Goal: Task Accomplishment & Management: Use online tool/utility

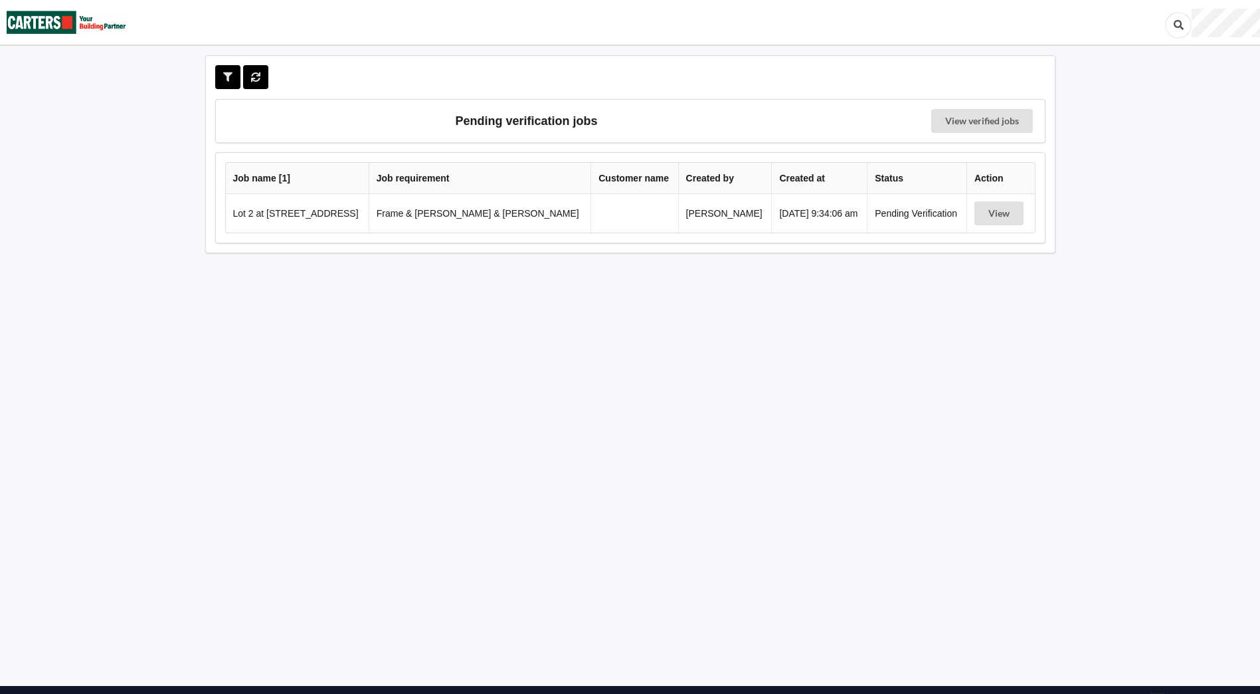
click at [990, 227] on td "View" at bounding box center [1001, 213] width 68 height 39
click at [989, 216] on button "View" at bounding box center [999, 213] width 49 height 24
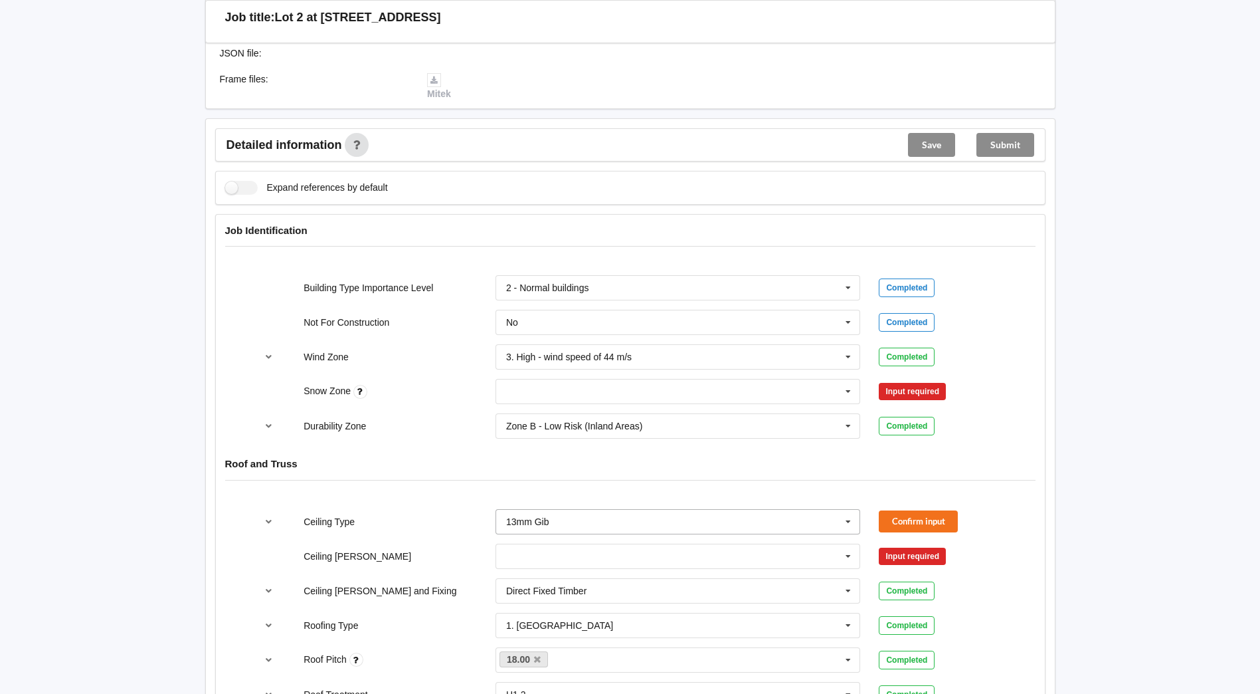
scroll to position [465, 0]
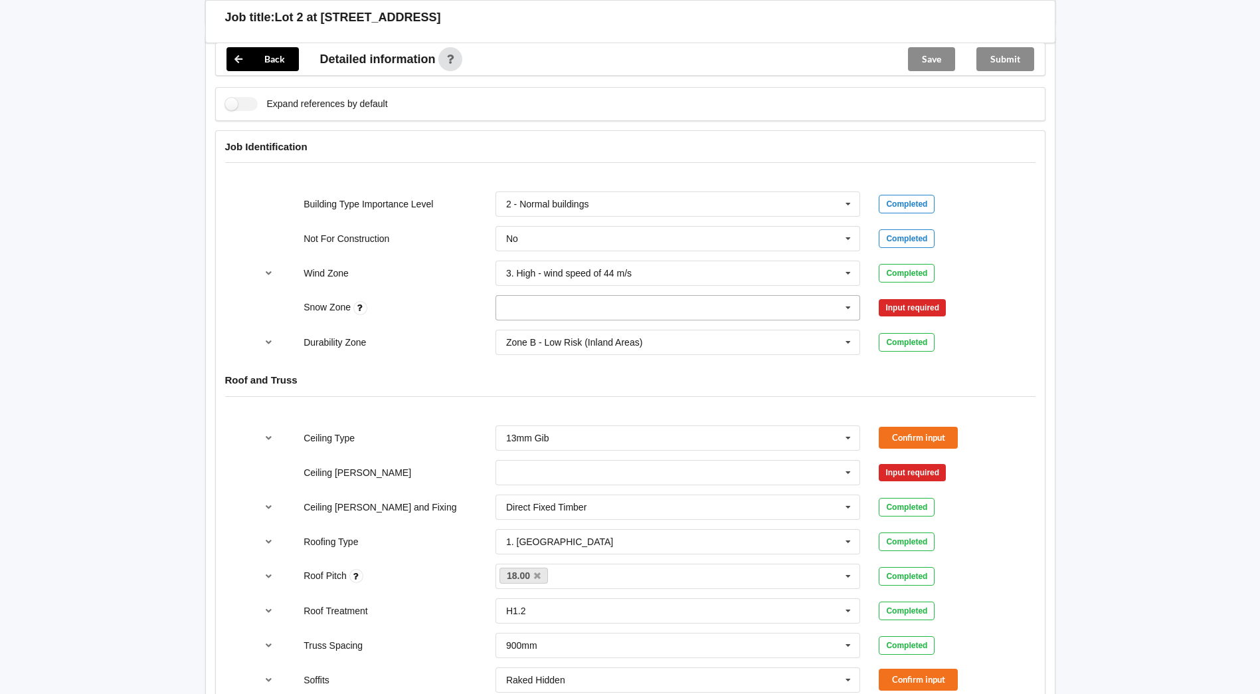
click at [846, 296] on icon at bounding box center [848, 308] width 20 height 25
click at [507, 327] on span "N0" at bounding box center [513, 332] width 12 height 11
click at [929, 303] on button "Confirm input" at bounding box center [918, 308] width 79 height 22
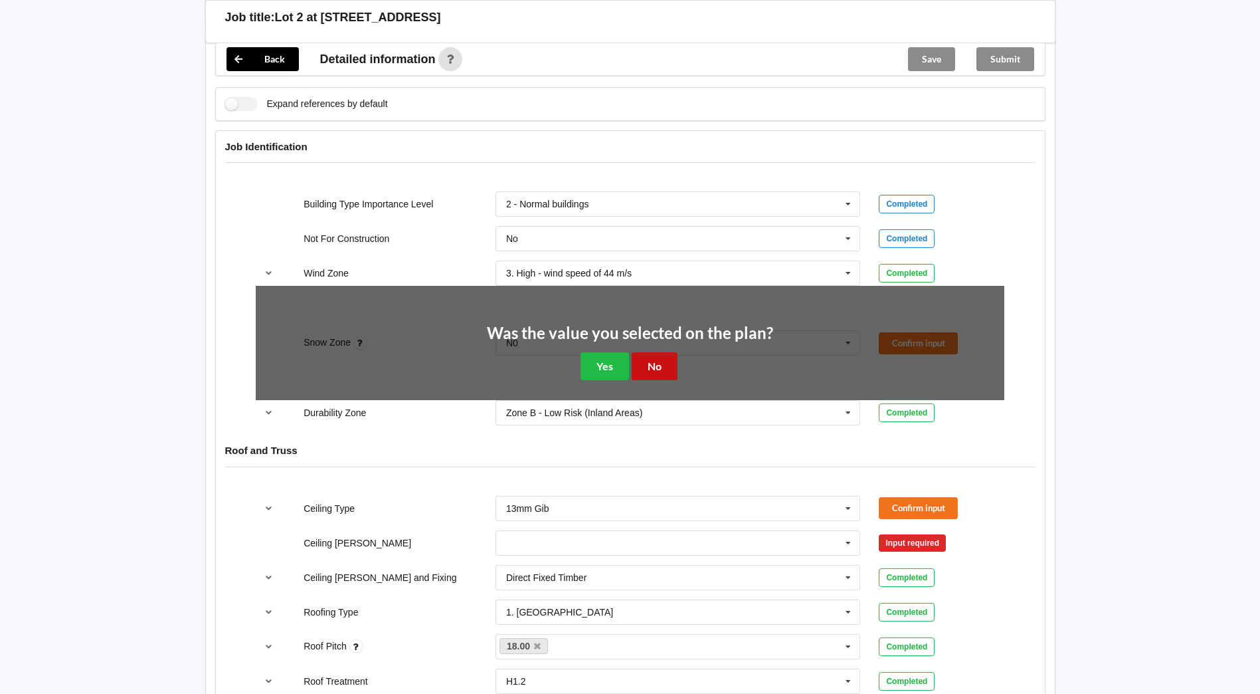
click at [656, 352] on button "No" at bounding box center [655, 365] width 46 height 27
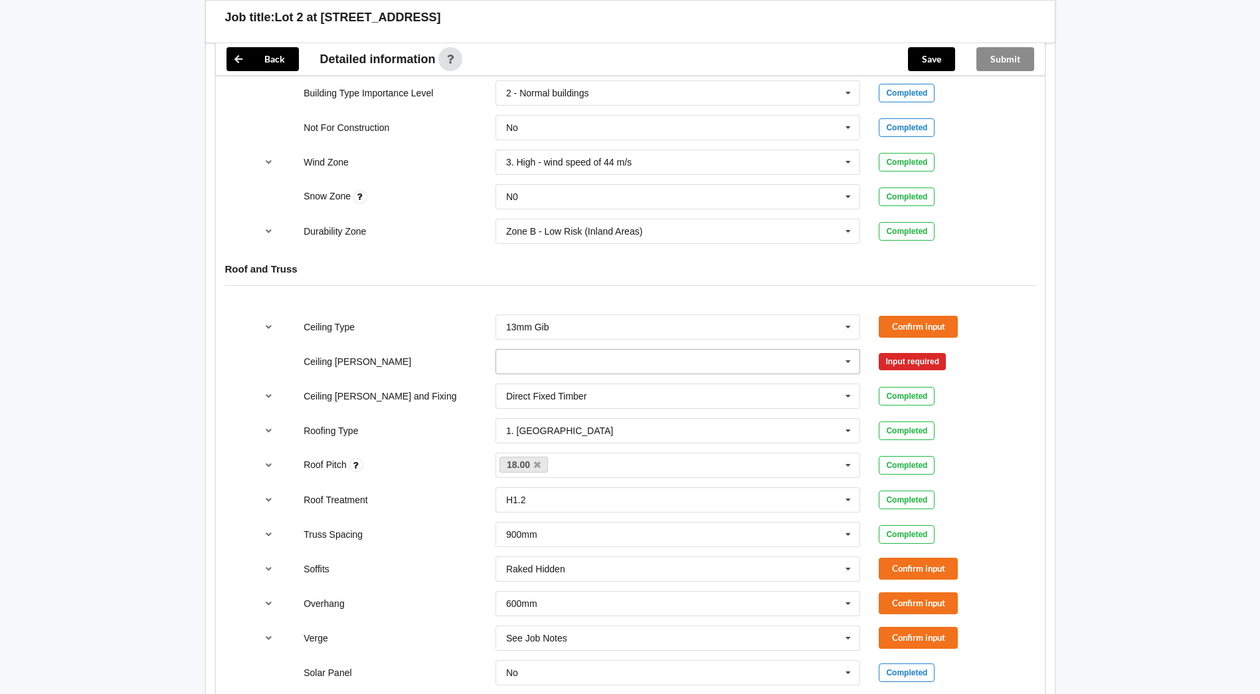
scroll to position [598, 0]
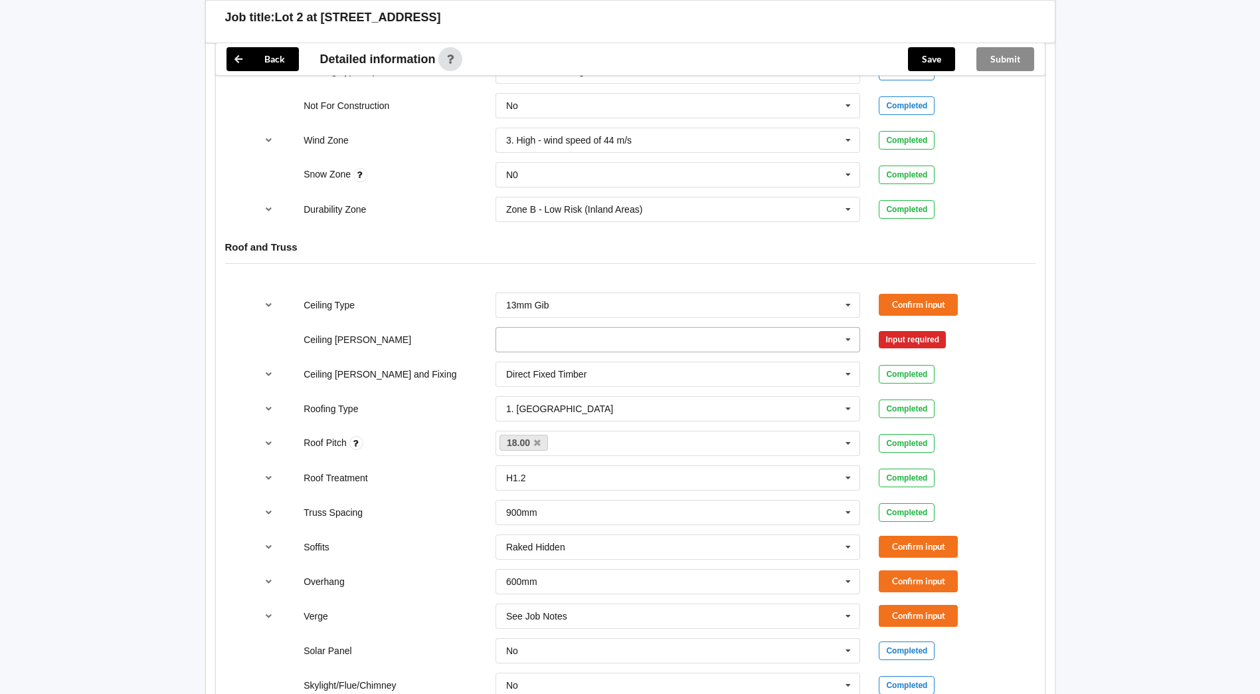
click at [843, 328] on icon at bounding box center [848, 340] width 20 height 25
click at [526, 401] on div "600mm" at bounding box center [678, 413] width 364 height 25
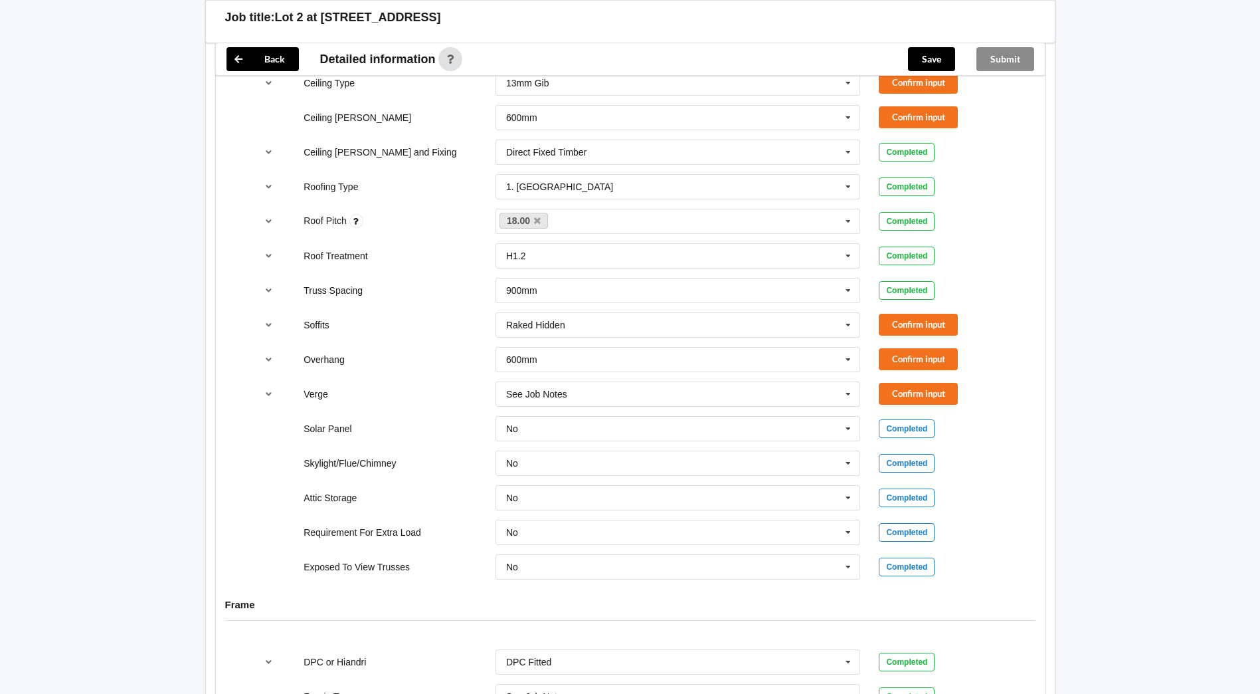
scroll to position [864, 0]
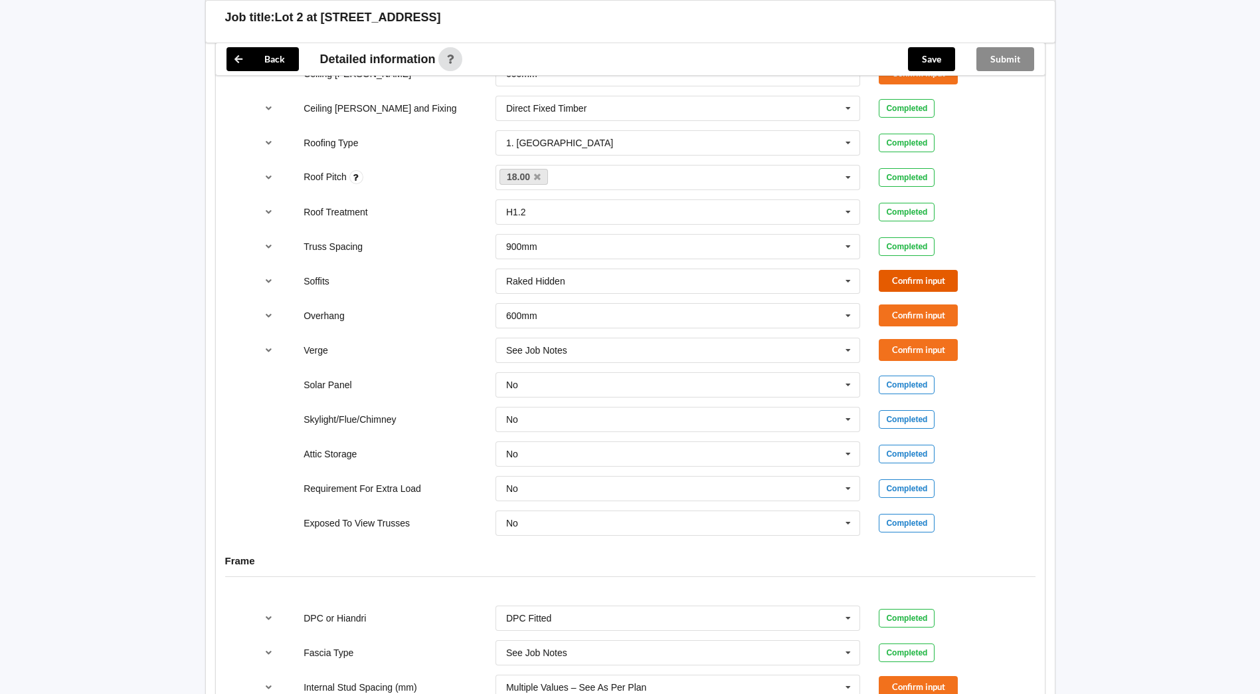
click at [944, 270] on button "Confirm input" at bounding box center [918, 281] width 79 height 22
click at [891, 304] on button "Confirm input" at bounding box center [918, 315] width 79 height 22
click at [914, 339] on button "Confirm input" at bounding box center [918, 350] width 79 height 22
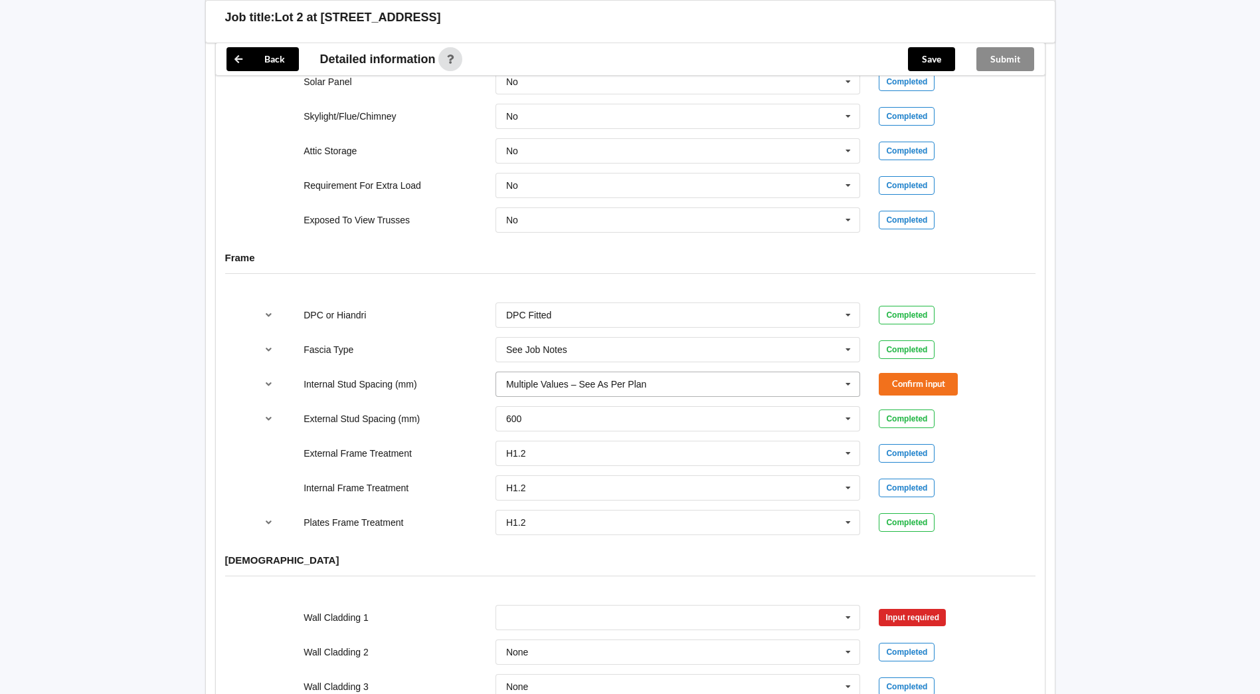
scroll to position [1196, 0]
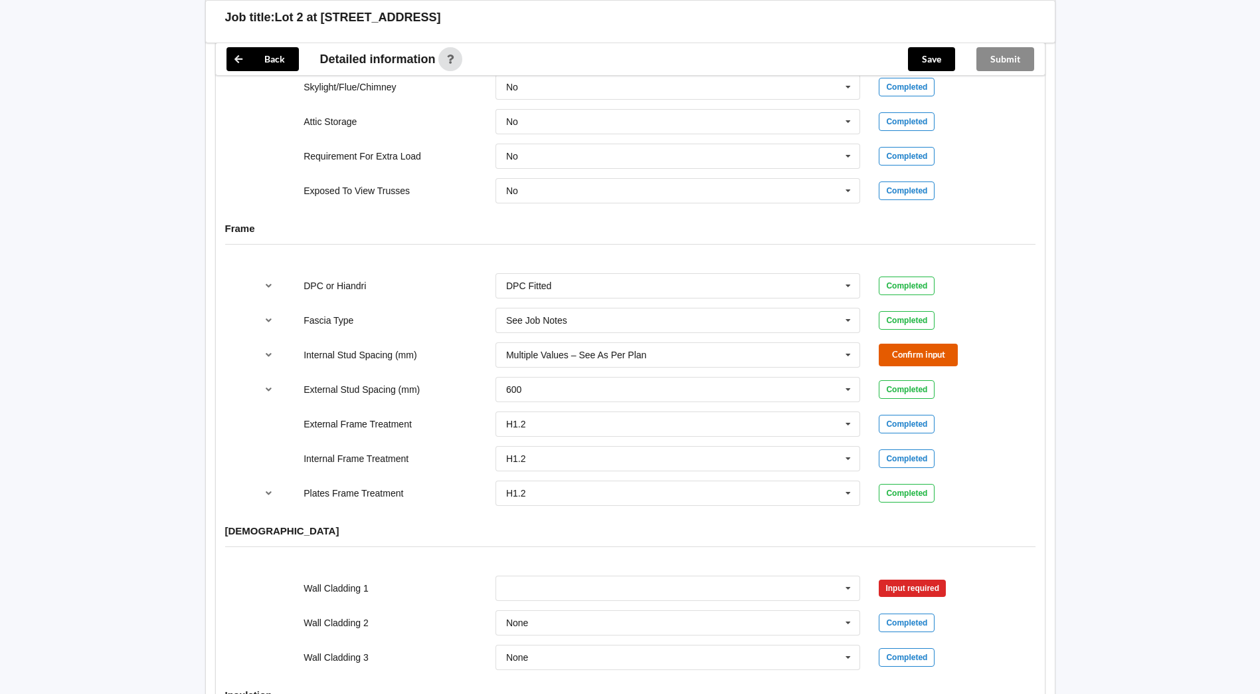
click at [941, 344] on button "Confirm input" at bounding box center [918, 355] width 79 height 22
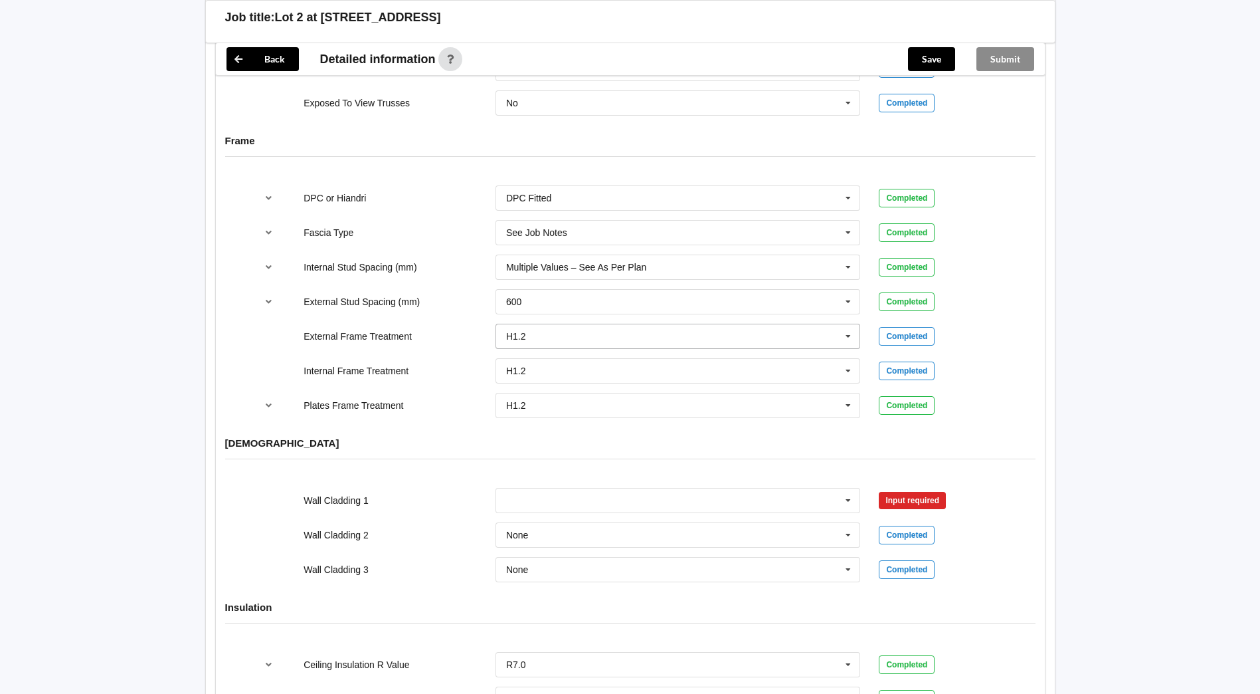
scroll to position [1329, 0]
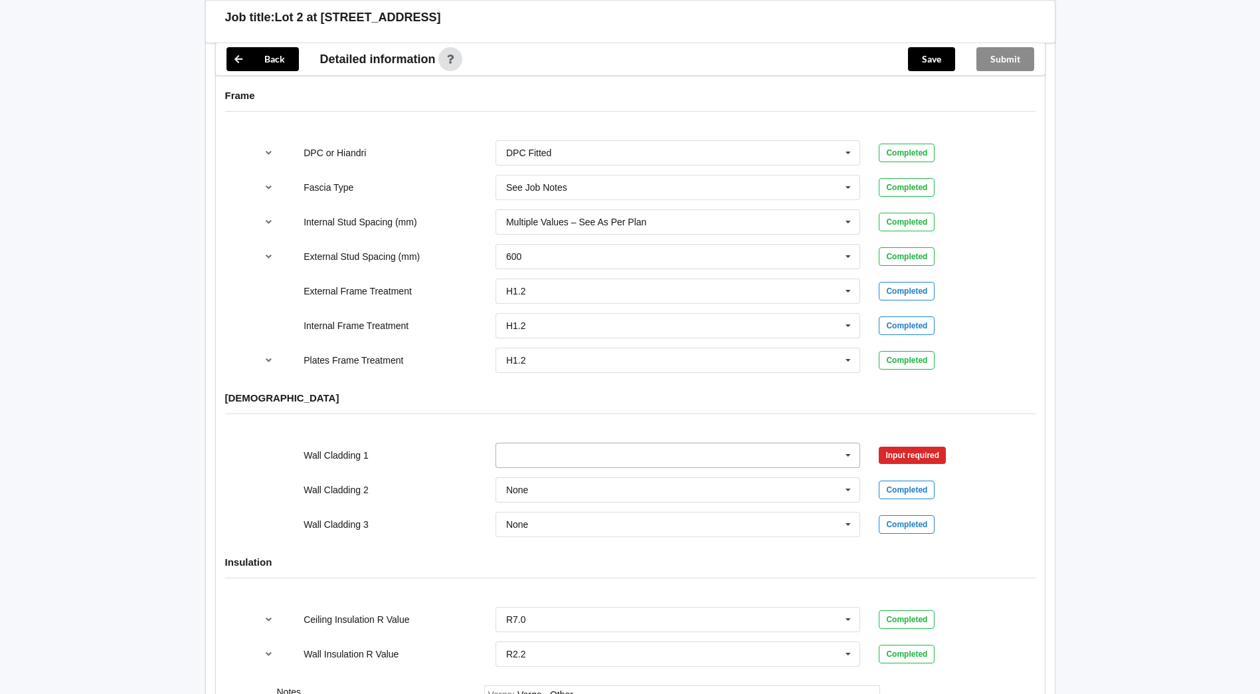
click at [846, 444] on icon at bounding box center [848, 455] width 20 height 25
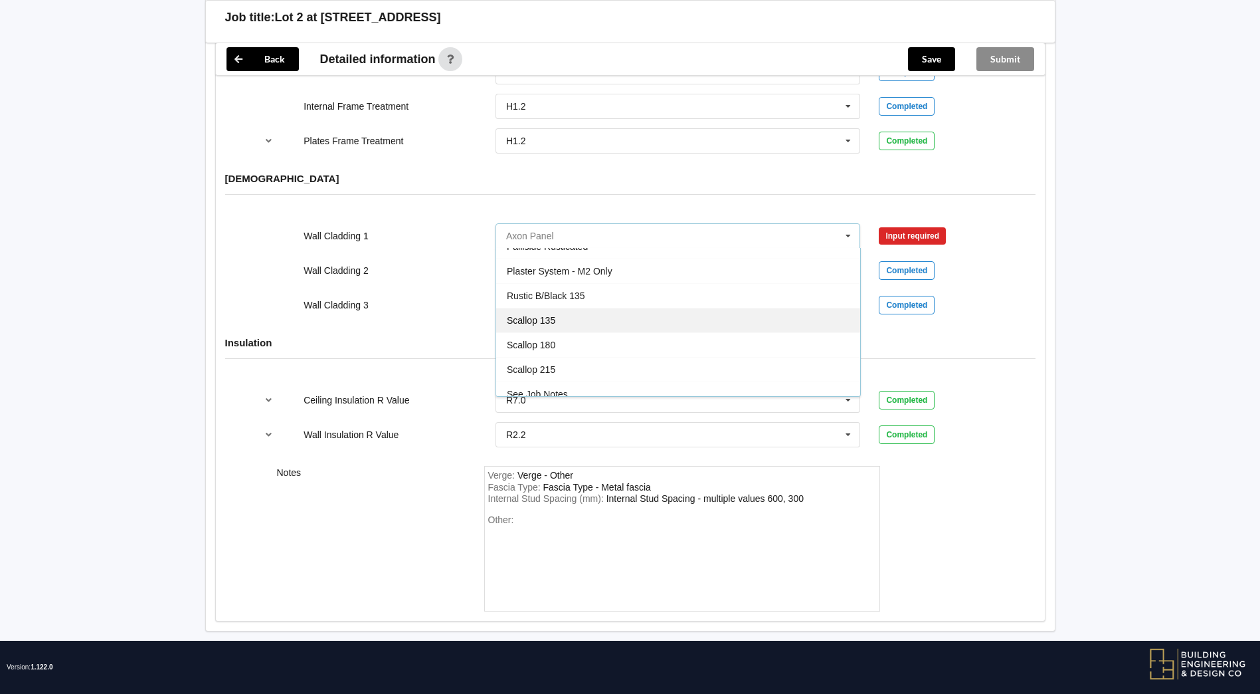
scroll to position [720, 0]
click at [539, 322] on div "See Job Notes" at bounding box center [678, 327] width 364 height 25
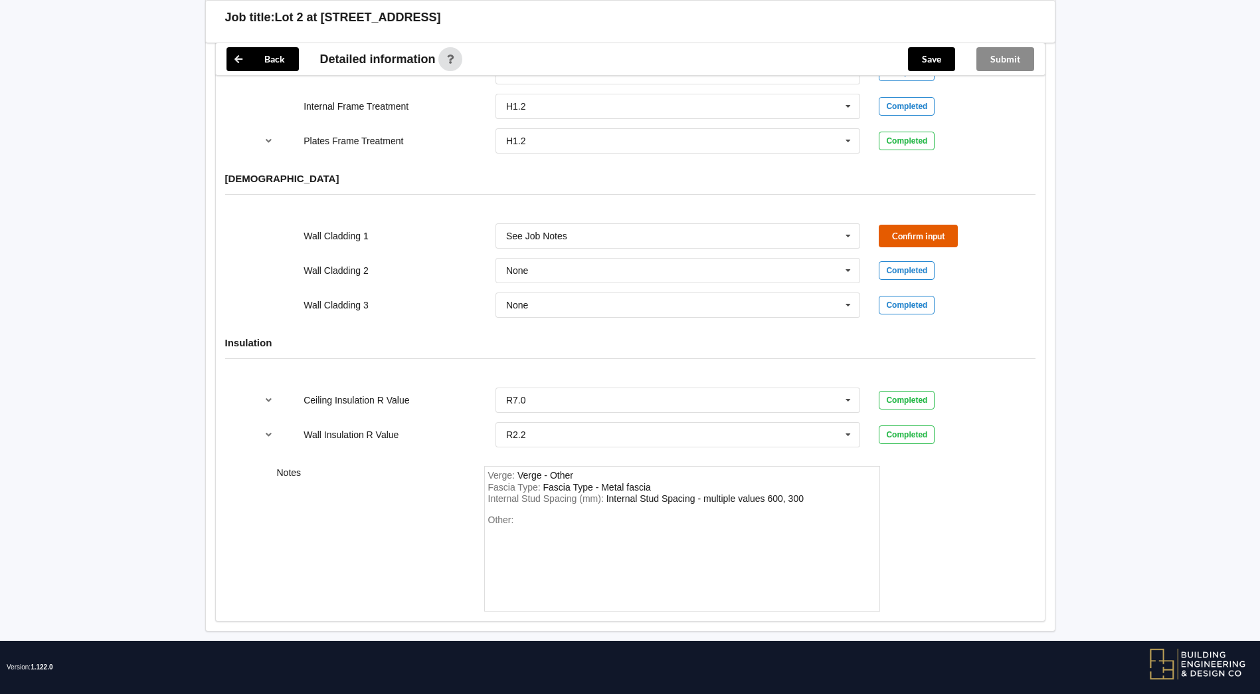
click at [927, 229] on button "Confirm input" at bounding box center [918, 236] width 79 height 22
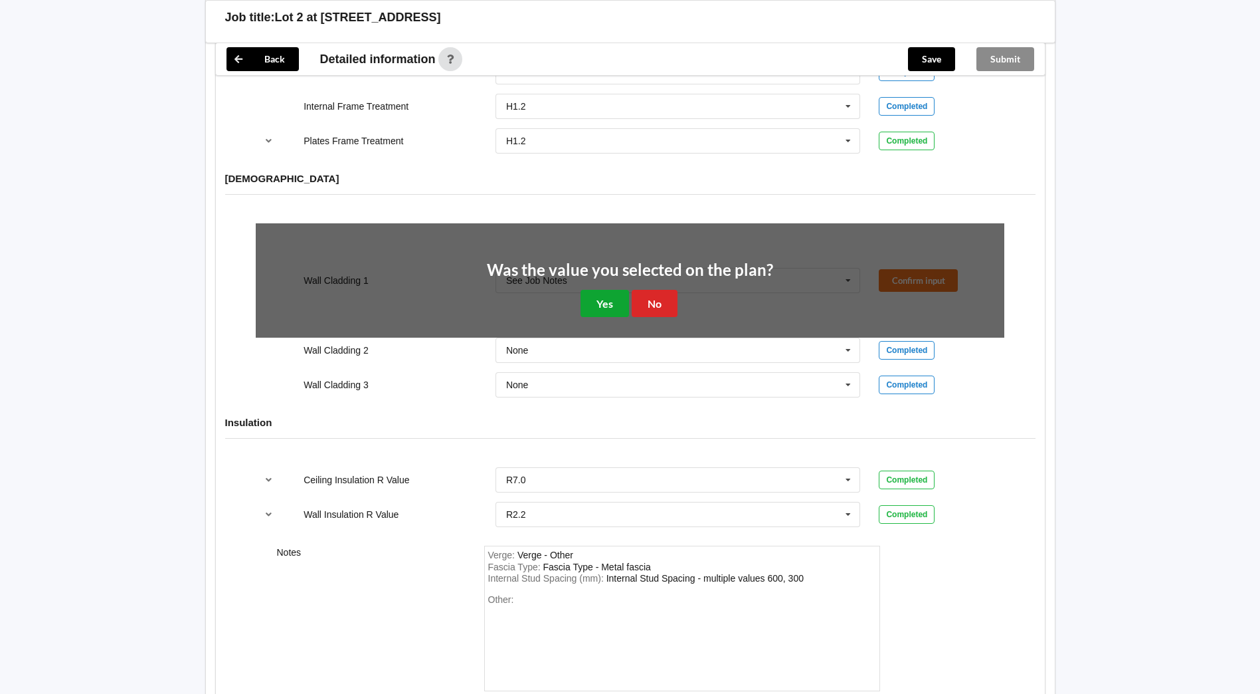
click at [611, 290] on button "Yes" at bounding box center [605, 303] width 49 height 27
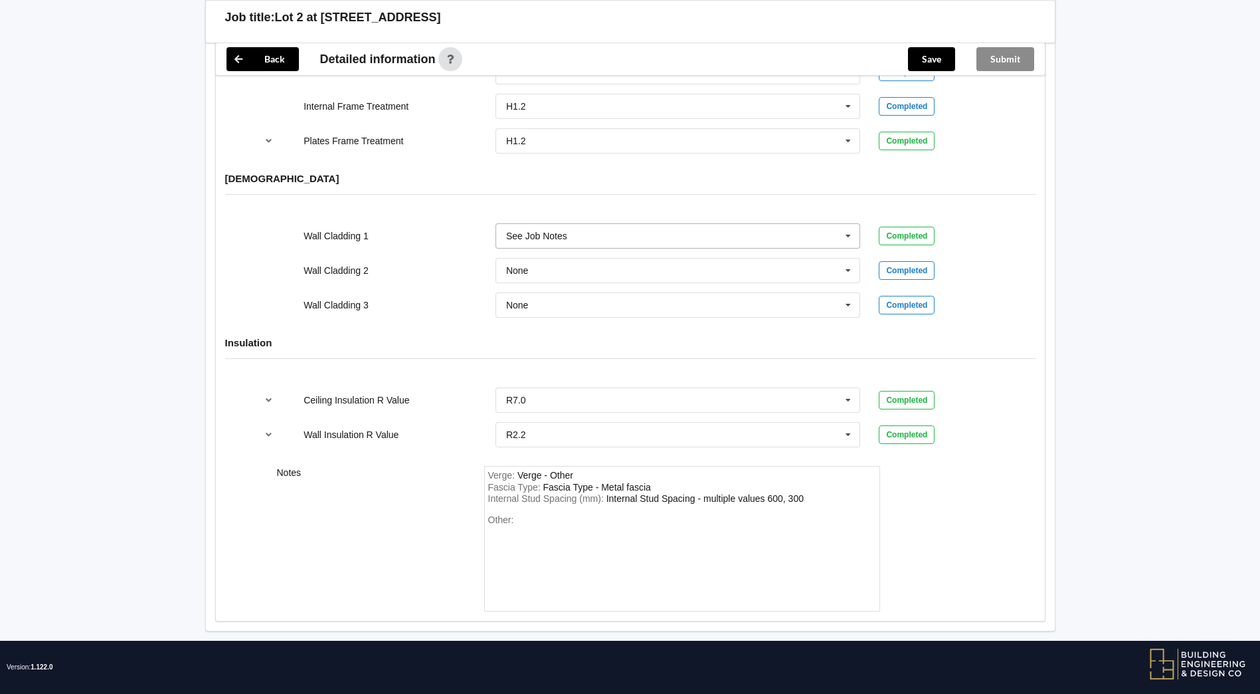
click at [547, 231] on div "See Job Notes" at bounding box center [536, 235] width 61 height 9
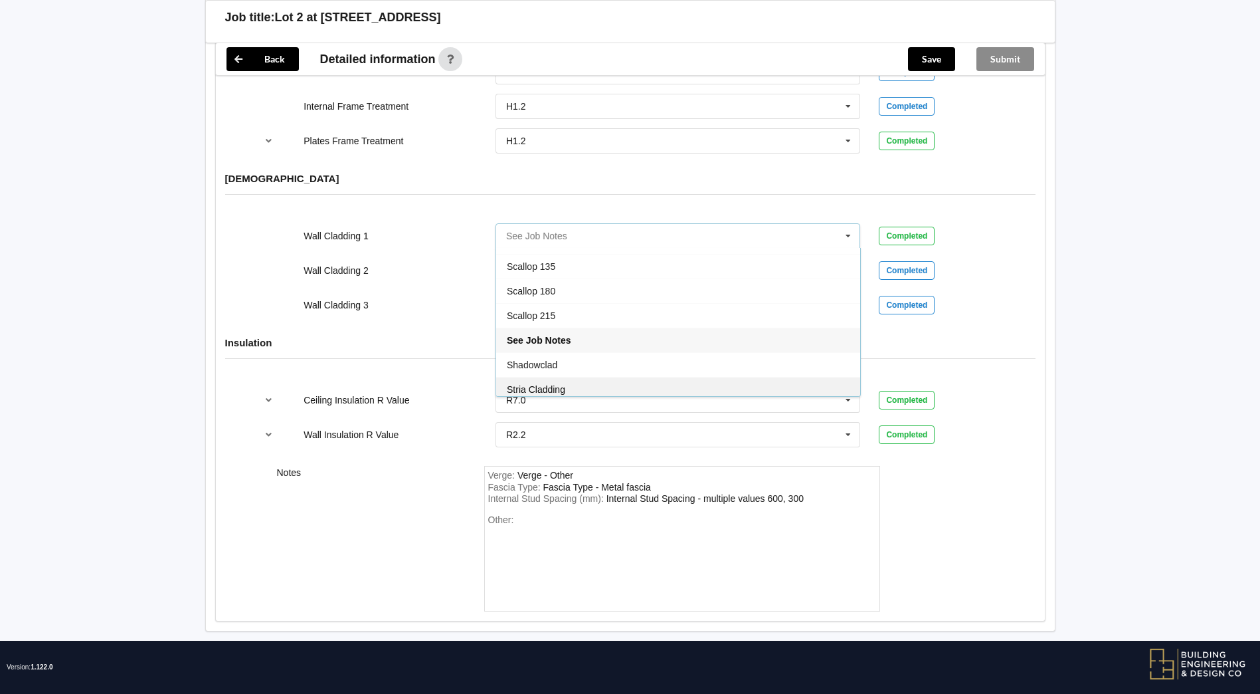
scroll to position [786, 0]
click at [417, 298] on div "Wall Cladding 3" at bounding box center [390, 304] width 192 height 13
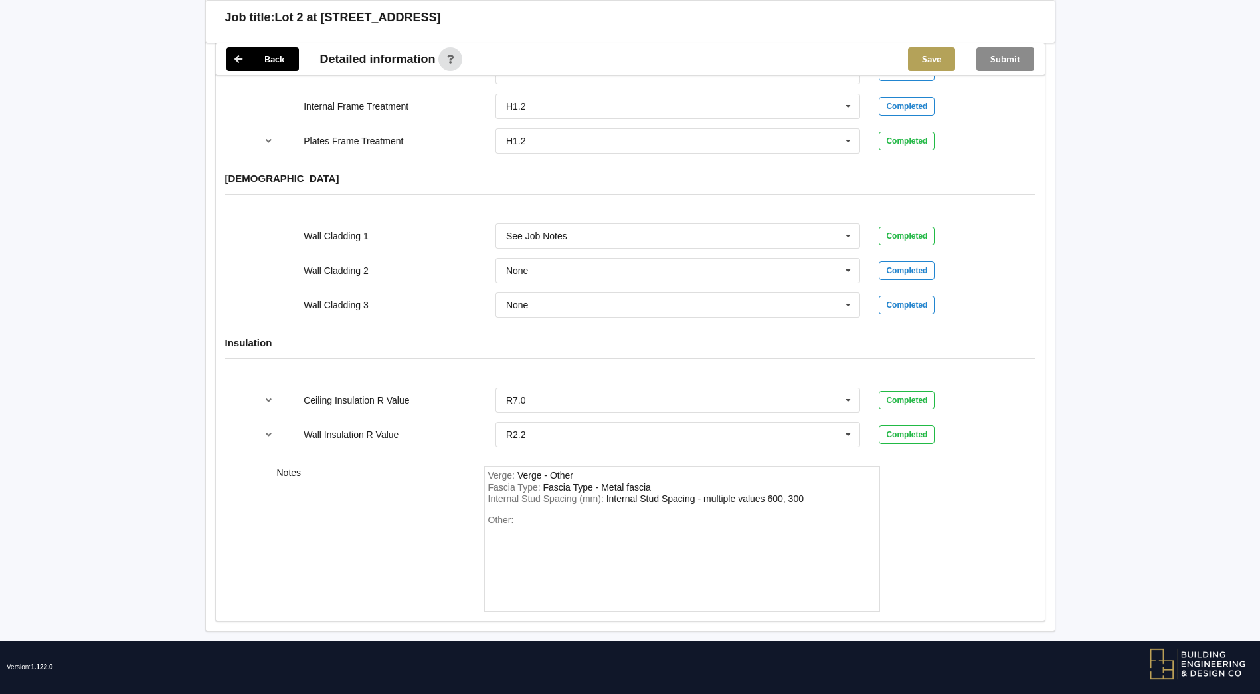
click at [930, 50] on button "Save" at bounding box center [931, 59] width 47 height 24
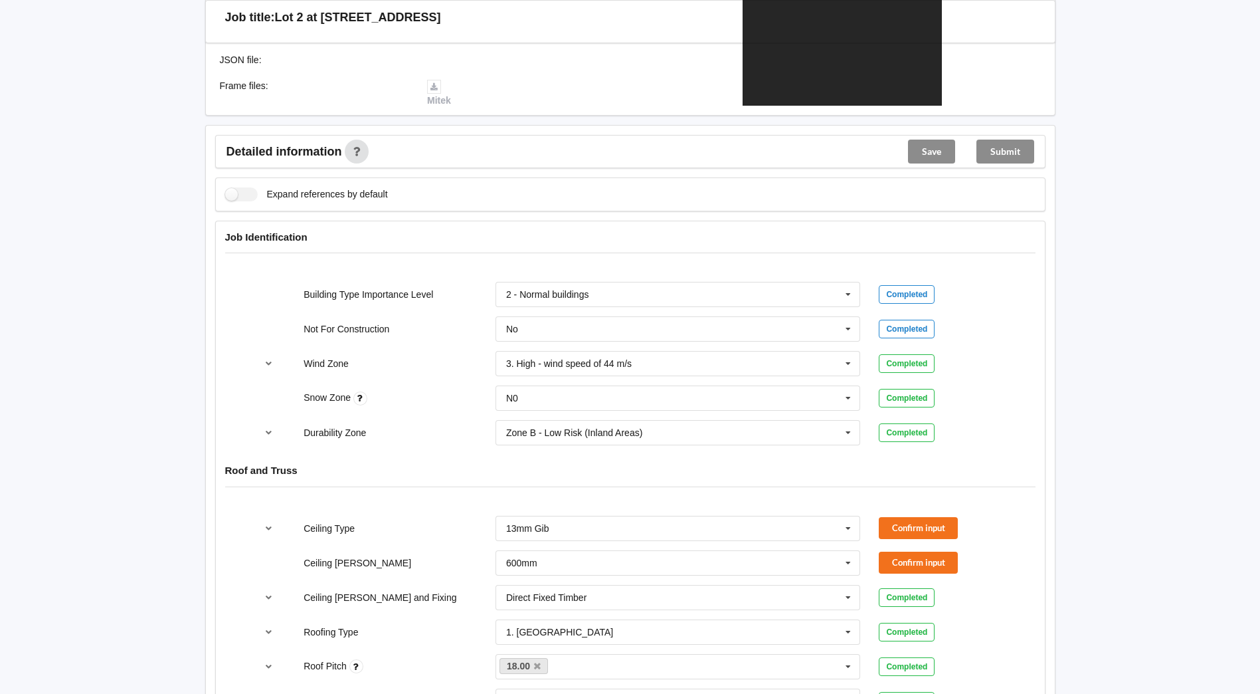
scroll to position [419, 0]
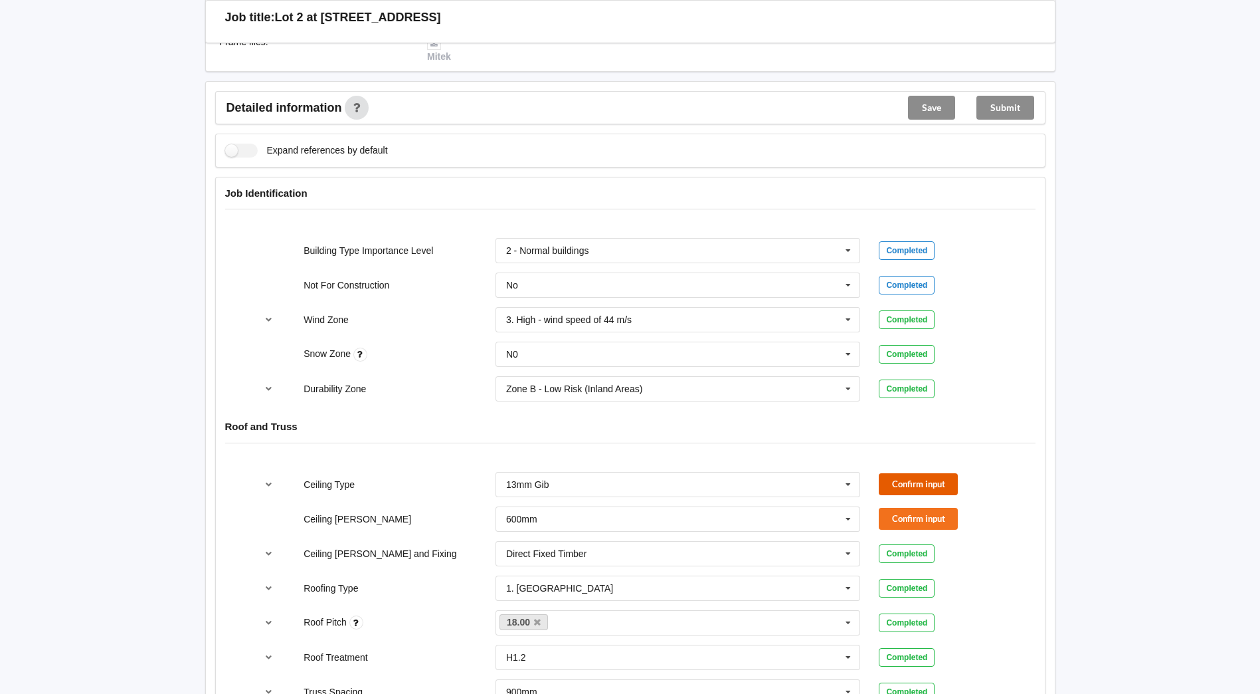
click at [936, 473] on button "Confirm input" at bounding box center [918, 484] width 79 height 22
click at [916, 508] on button "Confirm input" at bounding box center [918, 519] width 79 height 22
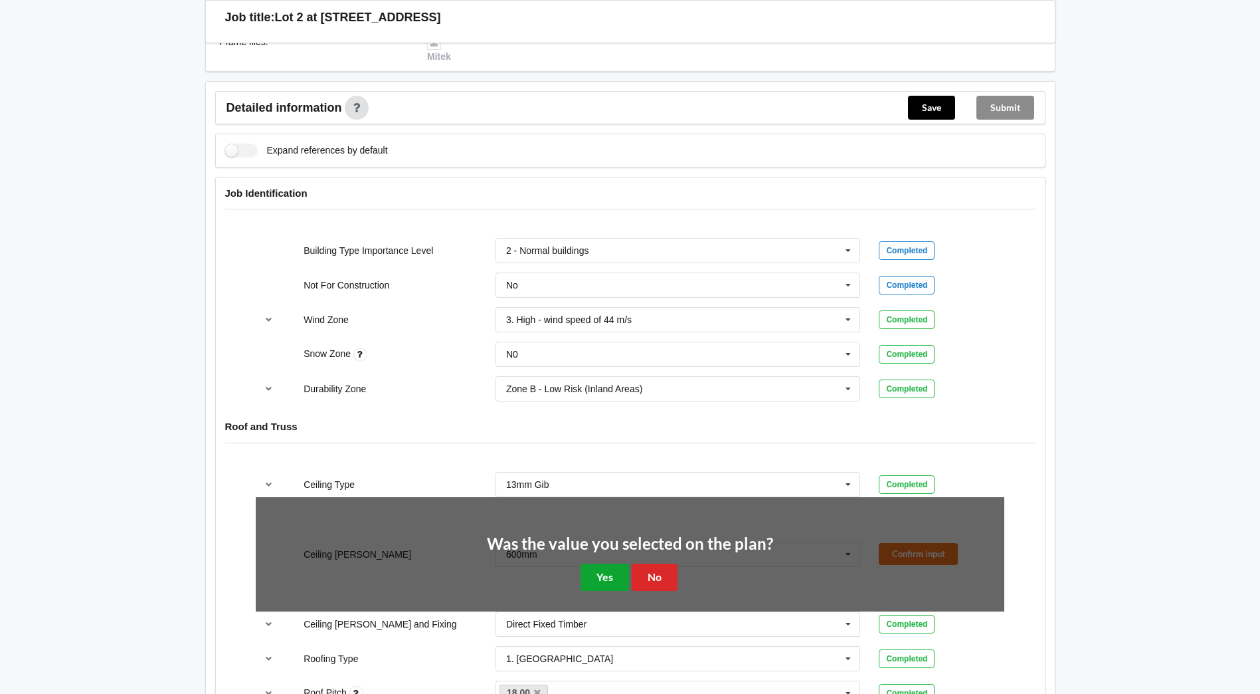
click at [591, 563] on button "Yes" at bounding box center [605, 576] width 49 height 27
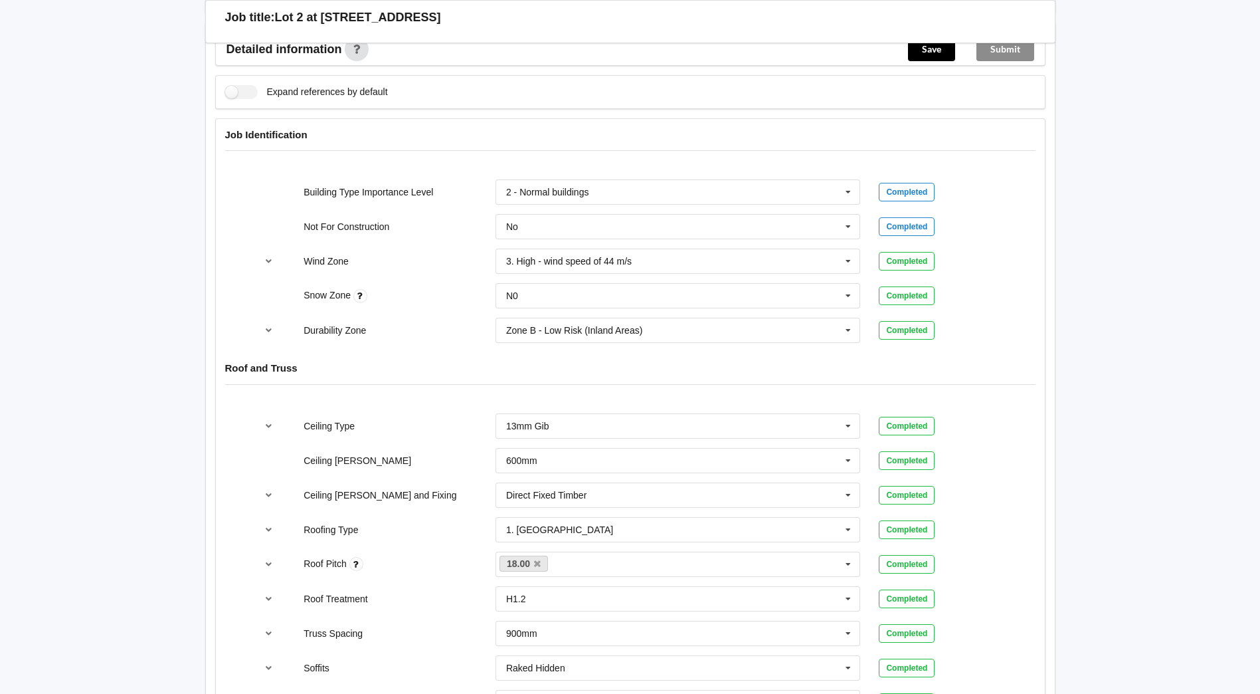
scroll to position [219, 0]
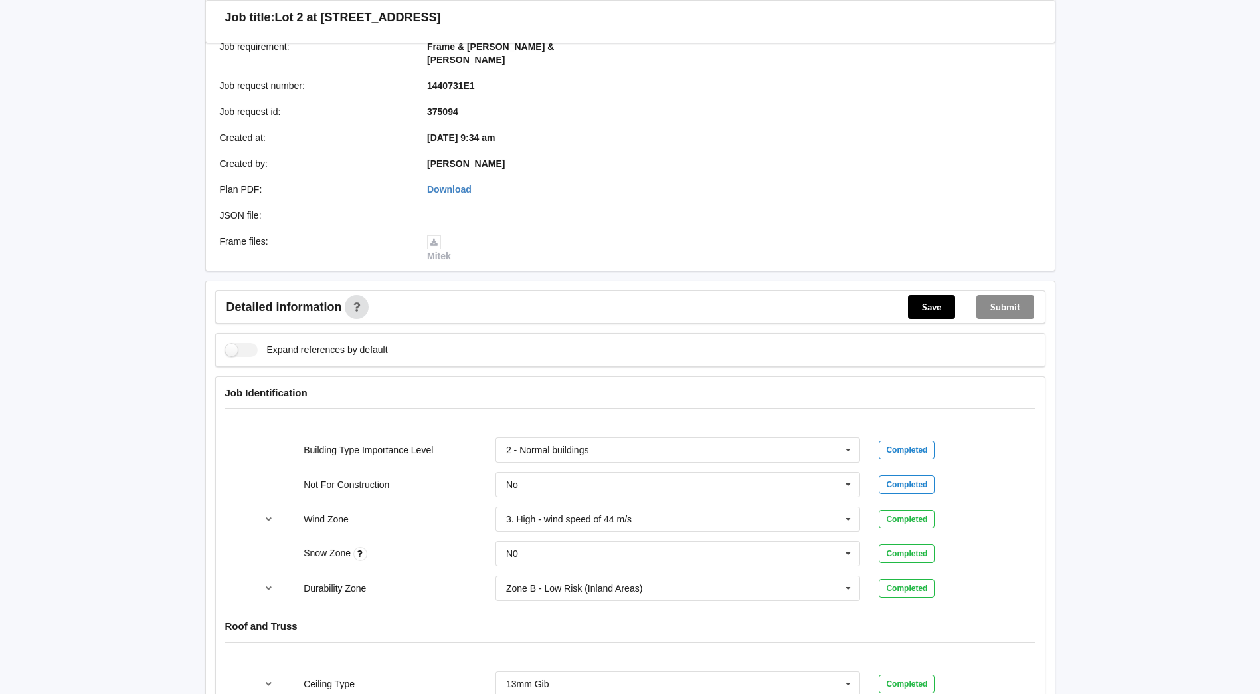
click at [927, 295] on button "Save" at bounding box center [931, 307] width 47 height 24
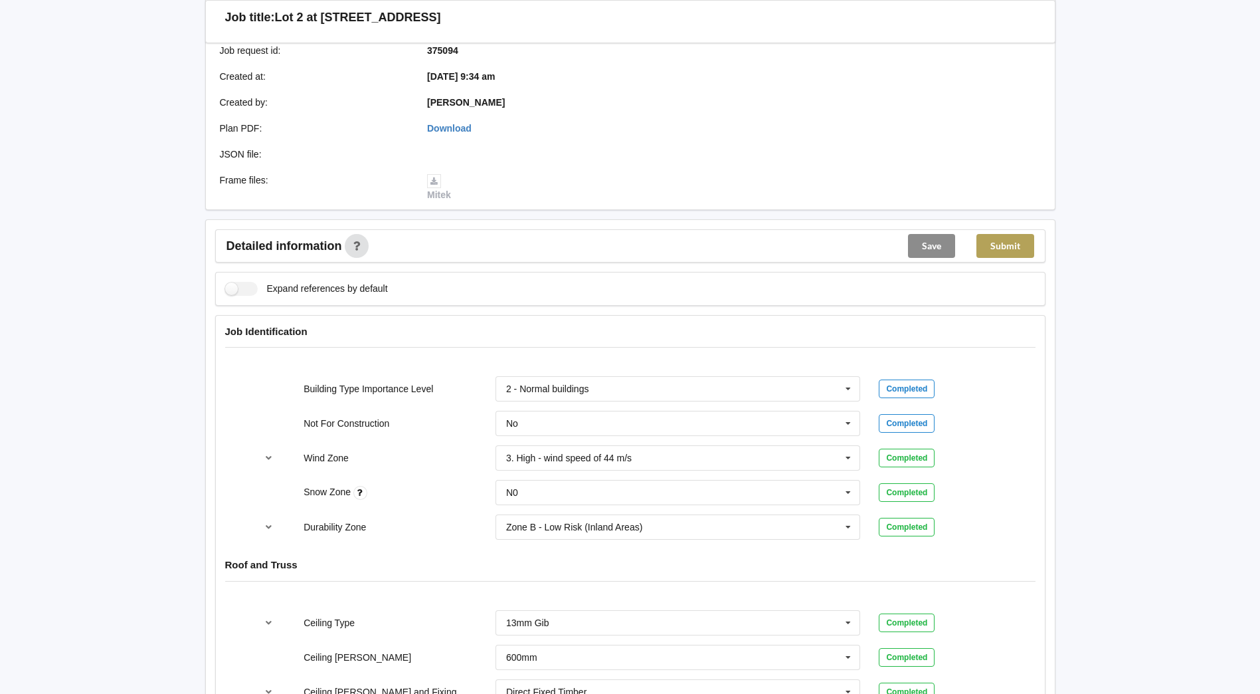
click at [1019, 235] on button "Submit" at bounding box center [1006, 246] width 58 height 24
